Goal: Navigation & Orientation: Go to known website

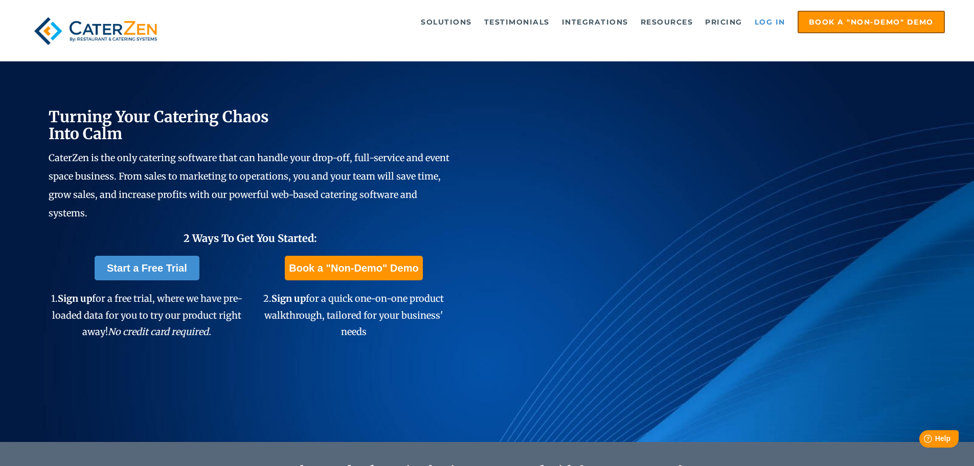
click at [767, 16] on link "Log in" at bounding box center [769, 22] width 41 height 20
click at [773, 19] on link "Log in" at bounding box center [769, 22] width 41 height 20
click at [769, 22] on link "Log in" at bounding box center [769, 22] width 41 height 20
click at [762, 20] on link "Log in" at bounding box center [769, 22] width 41 height 20
